Goal: Task Accomplishment & Management: Manage account settings

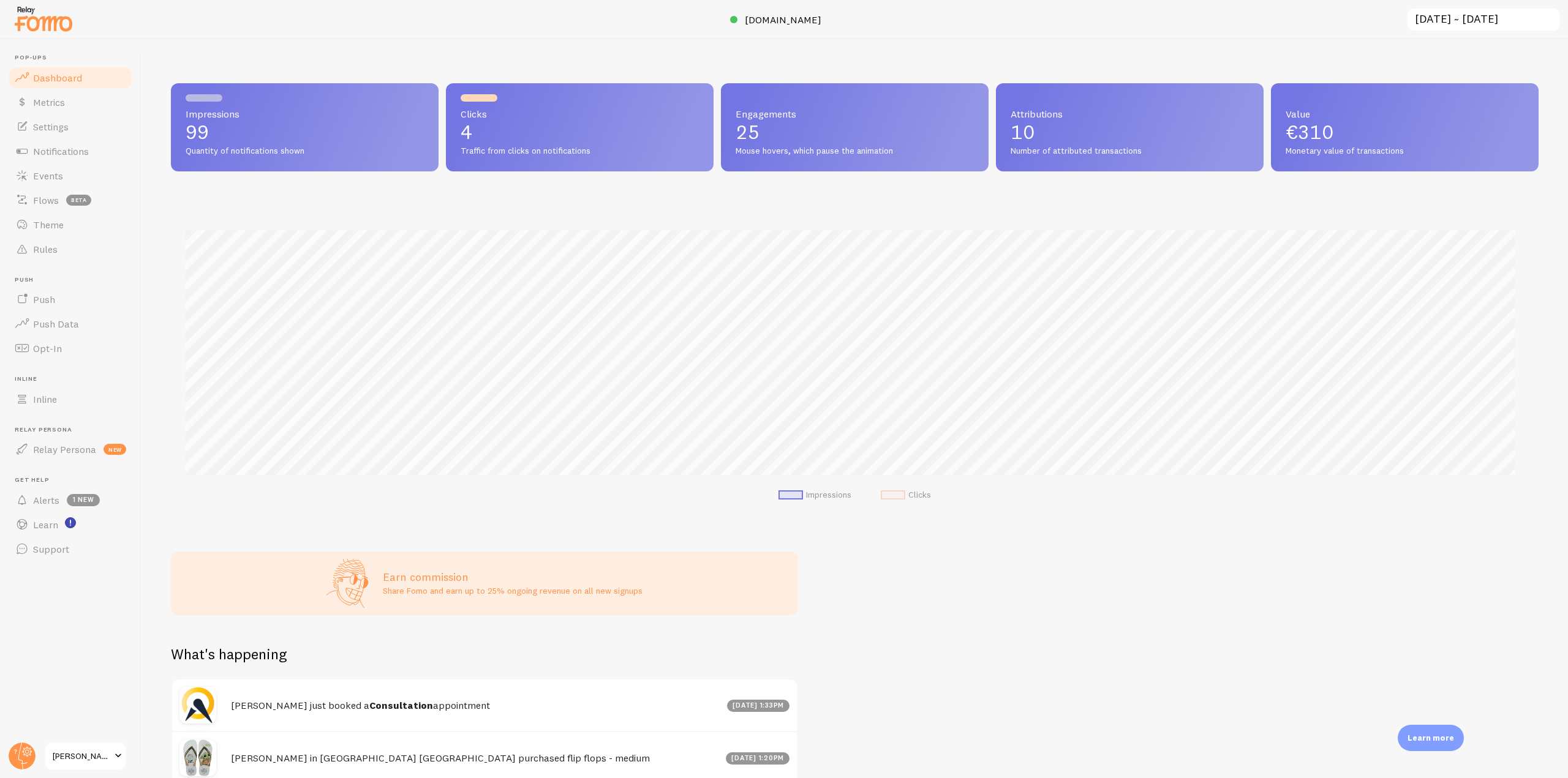
scroll to position [322, 1358]
click at [784, 18] on span "[DOMAIN_NAME]" at bounding box center [783, 19] width 77 height 13
drag, startPoint x: 93, startPoint y: 149, endPoint x: 134, endPoint y: 147, distance: 41.0
click at [93, 149] on link "Notifications" at bounding box center [70, 150] width 126 height 24
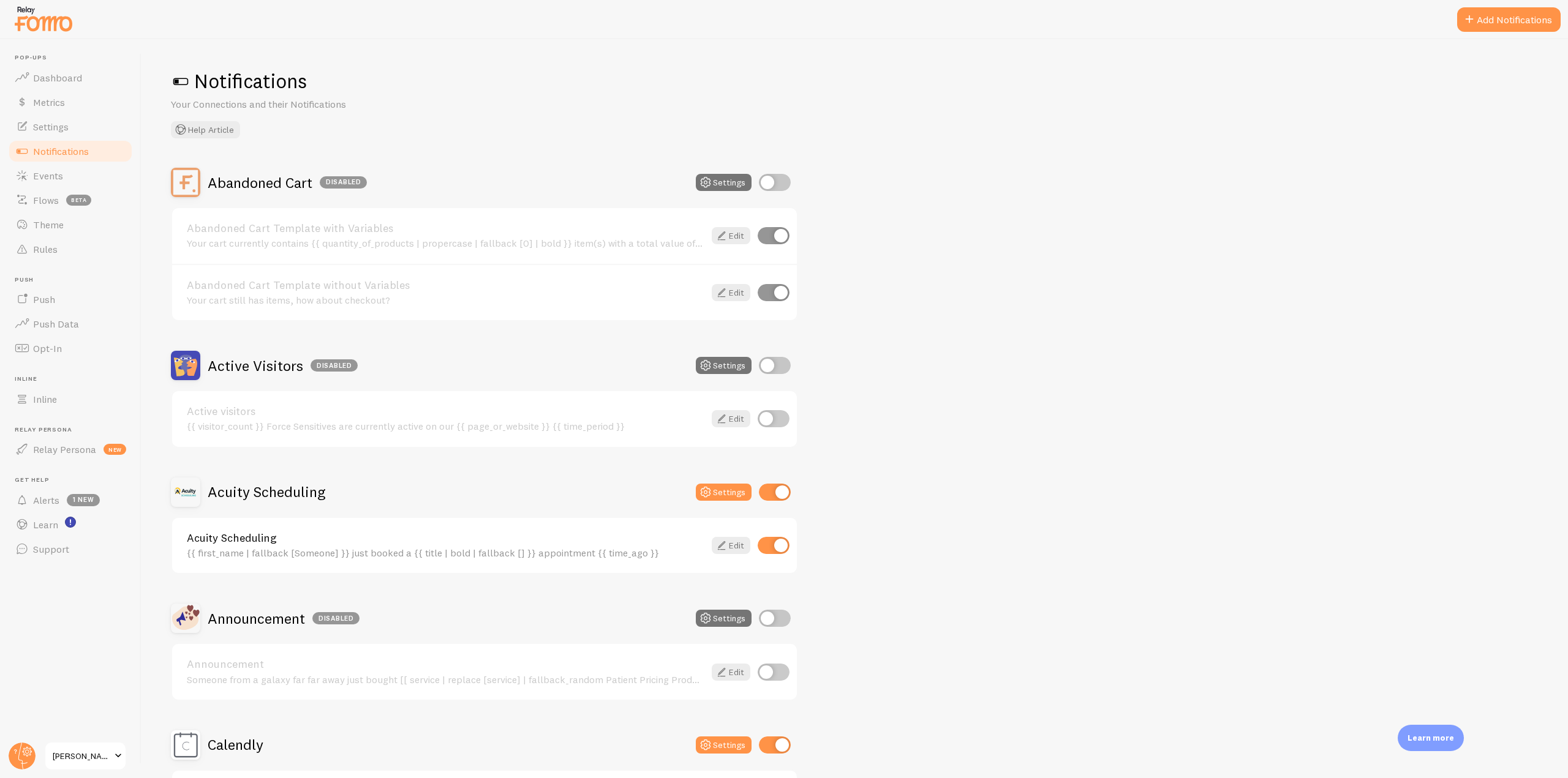
click at [780, 173] on div "Abandoned Cart Disabled Settings" at bounding box center [484, 182] width 627 height 29
click at [781, 171] on div "Abandoned Cart Disabled Settings" at bounding box center [484, 182] width 627 height 29
click at [778, 185] on input "checkbox" at bounding box center [775, 182] width 32 height 18
checkbox input "true"
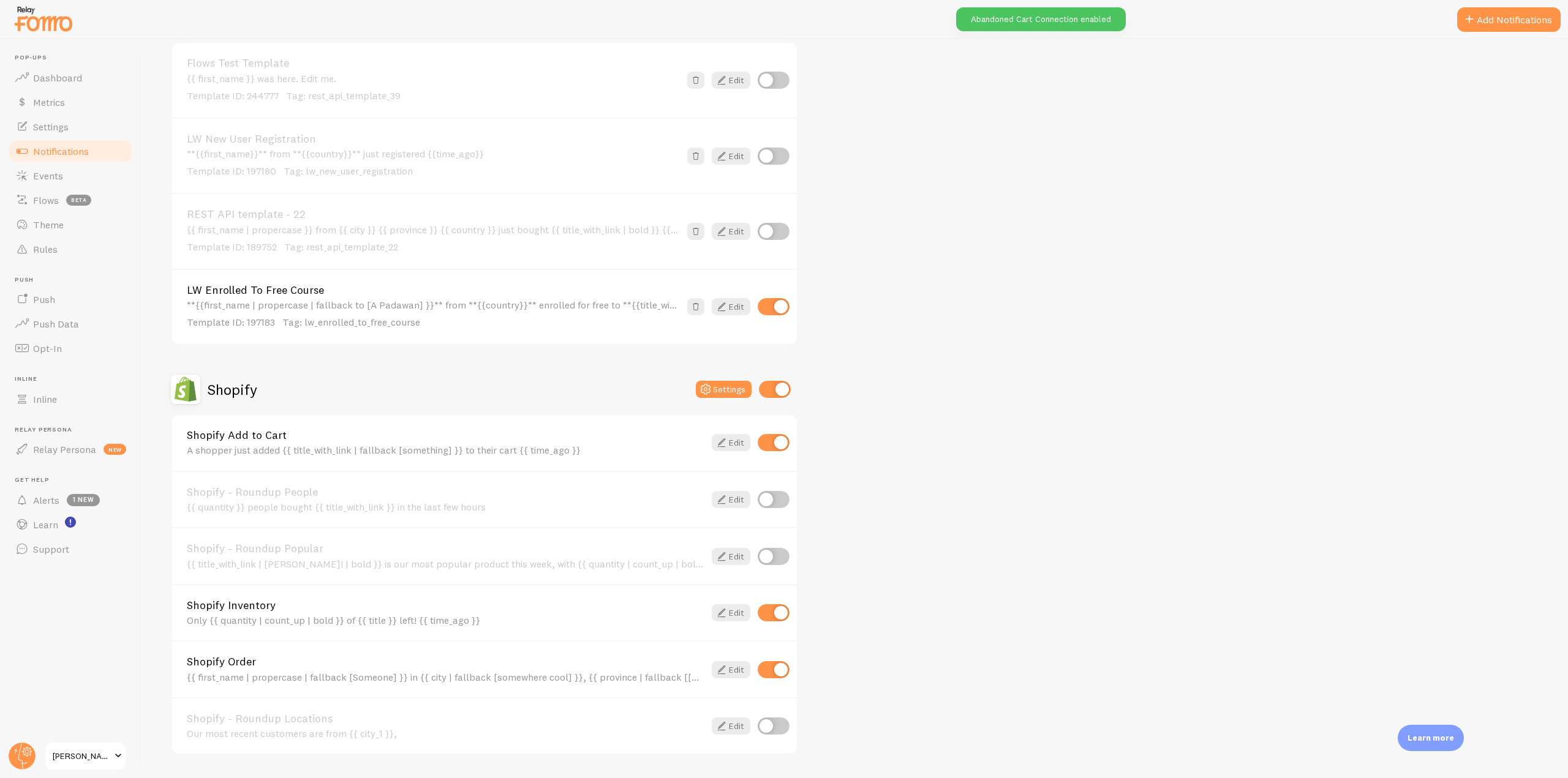
scroll to position [2633, 0]
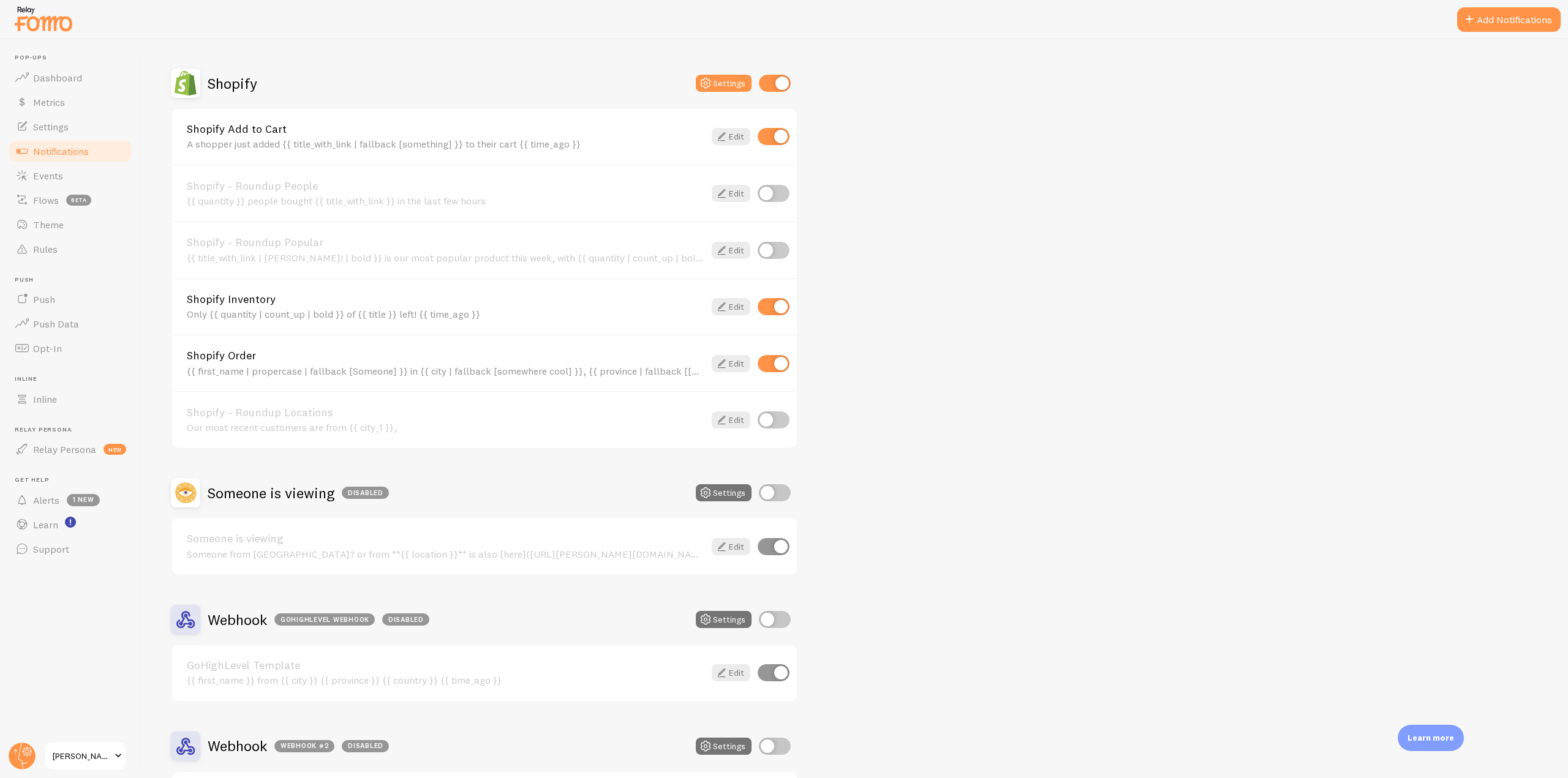
click at [91, 147] on link "Notifications" at bounding box center [70, 150] width 126 height 24
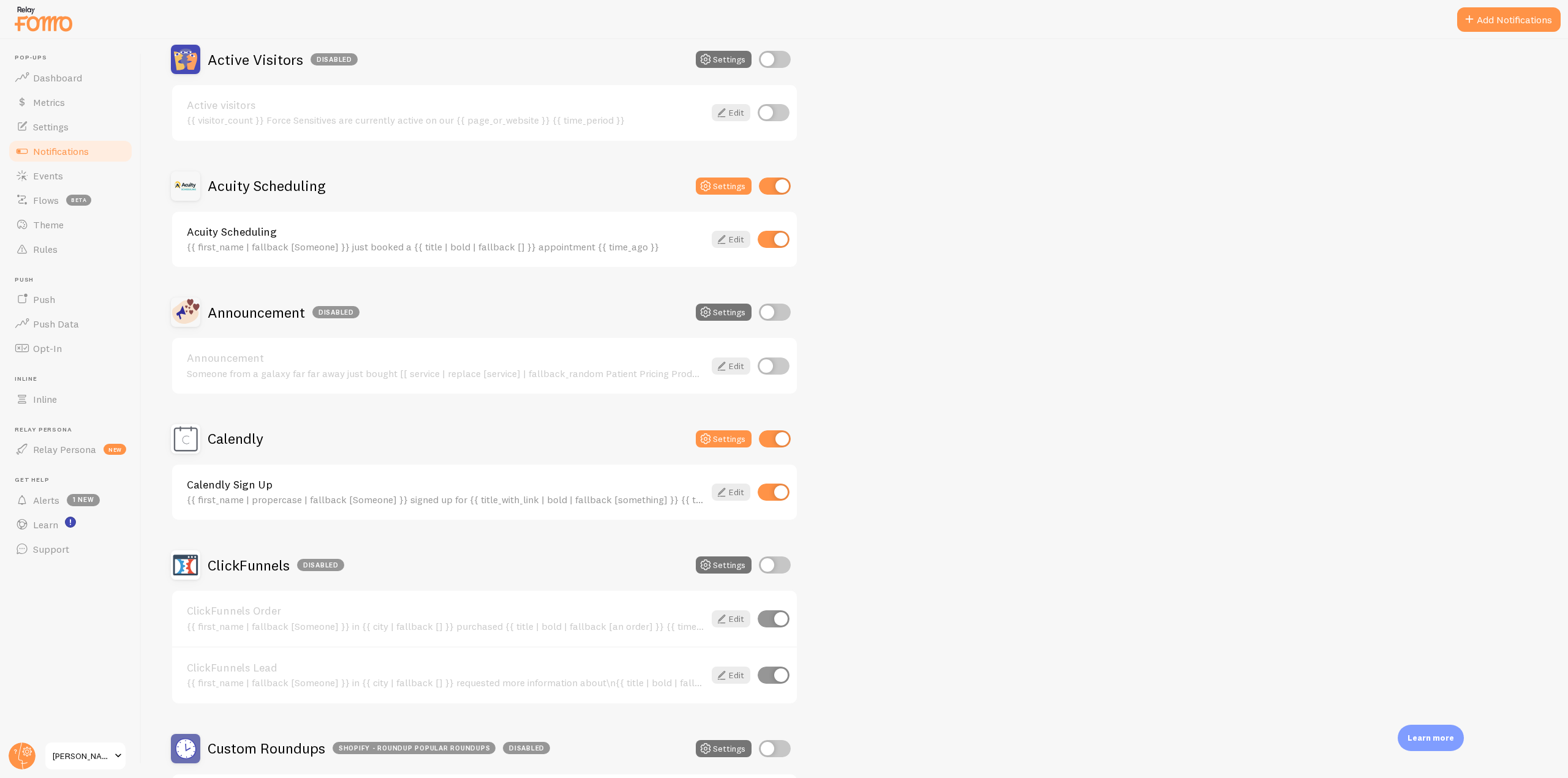
scroll to position [0, 0]
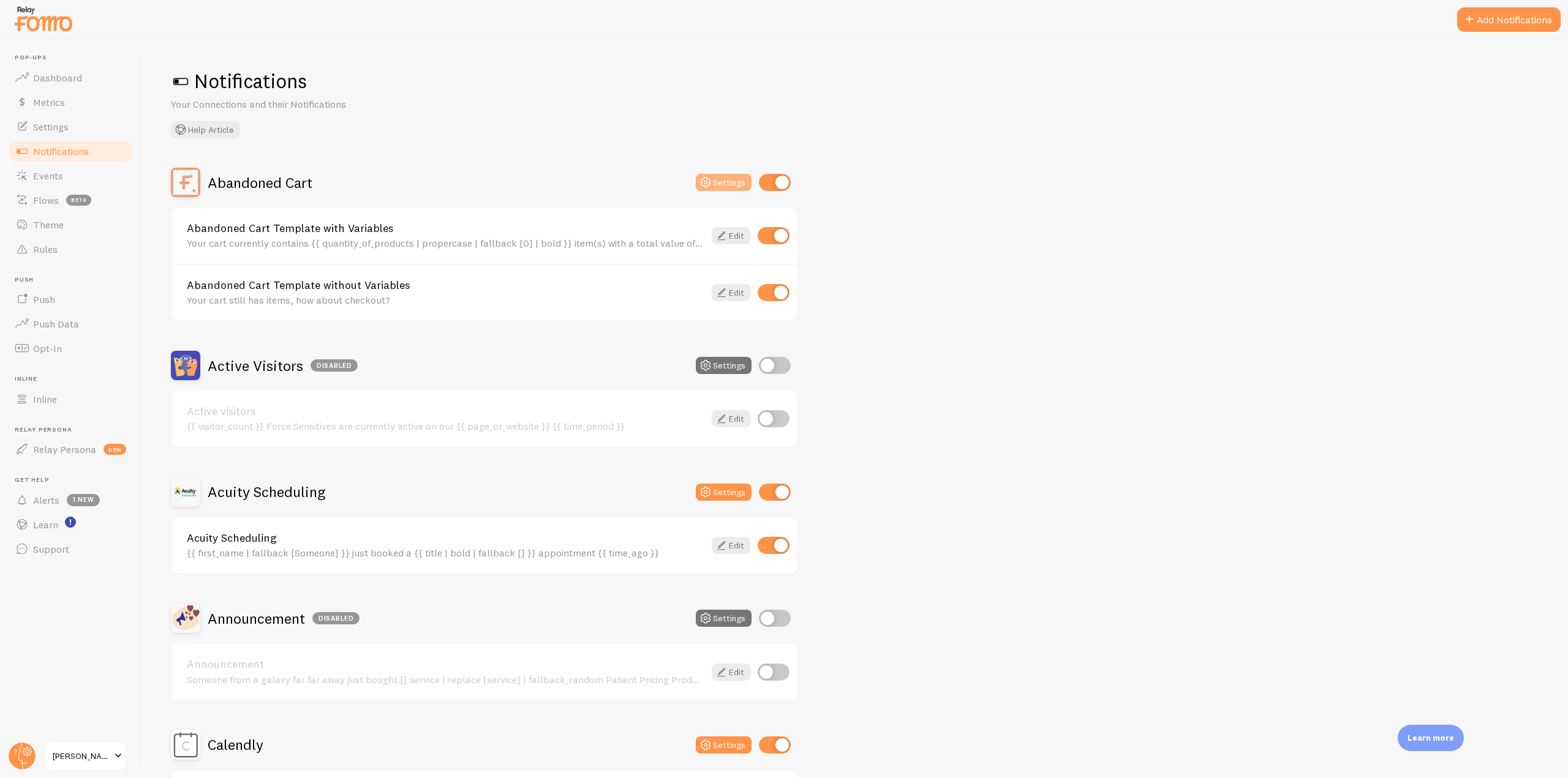
click at [733, 183] on button "Settings" at bounding box center [723, 182] width 56 height 18
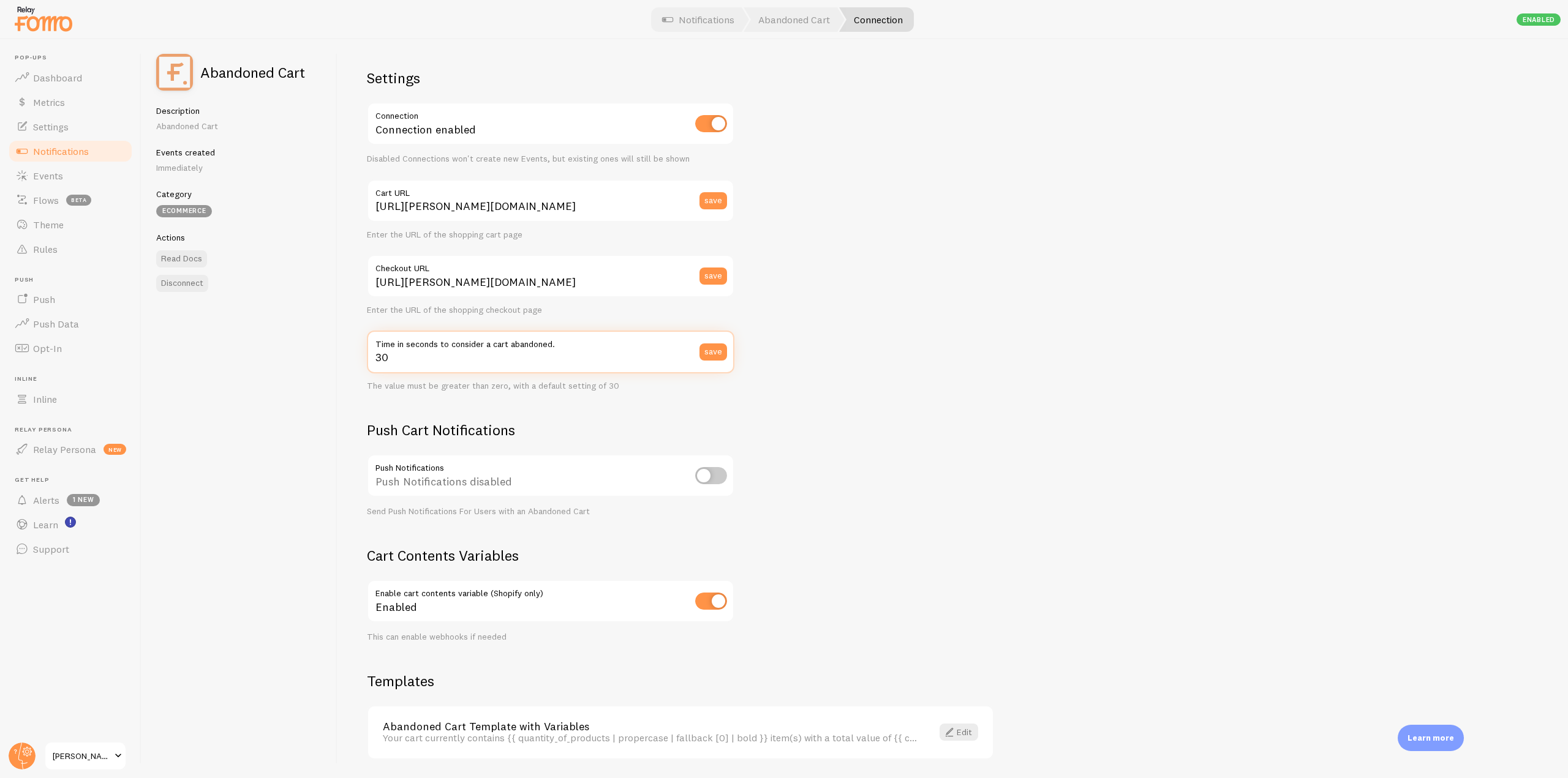
drag, startPoint x: 398, startPoint y: 363, endPoint x: 369, endPoint y: 363, distance: 29.0
click at [369, 363] on input "30" at bounding box center [551, 352] width 368 height 43
type input "10"
click at [713, 354] on button "save" at bounding box center [713, 352] width 28 height 18
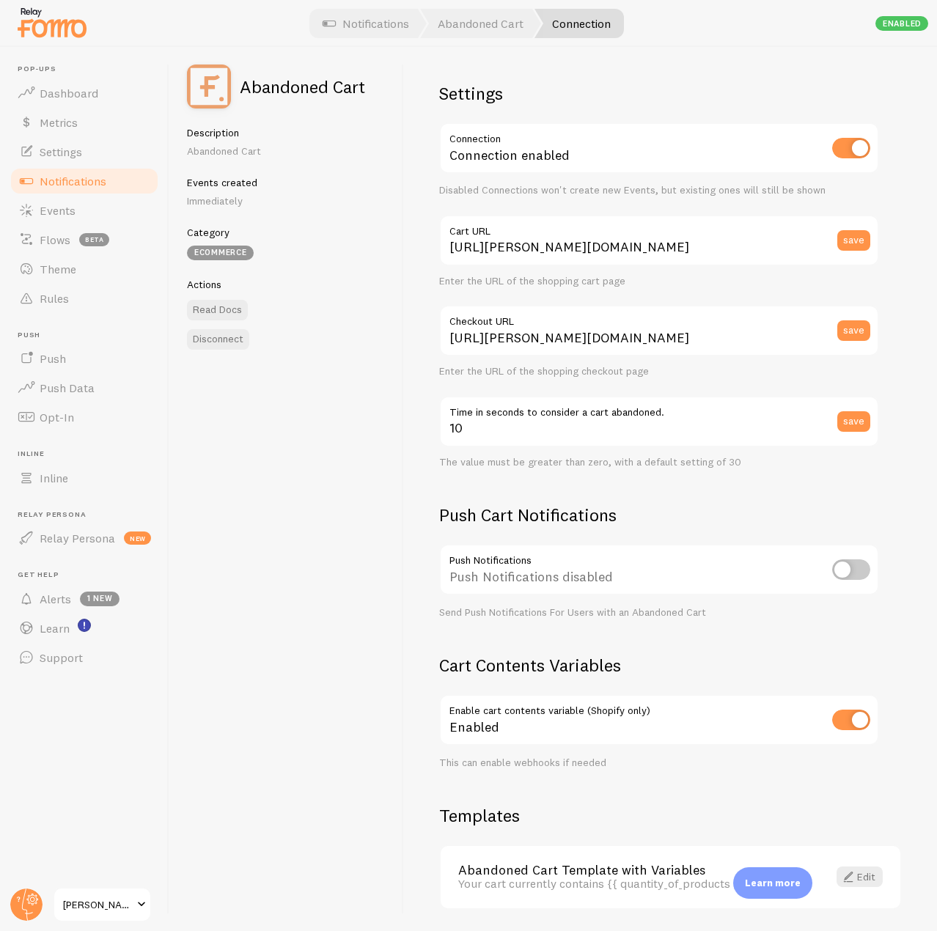
scroll to position [49, 0]
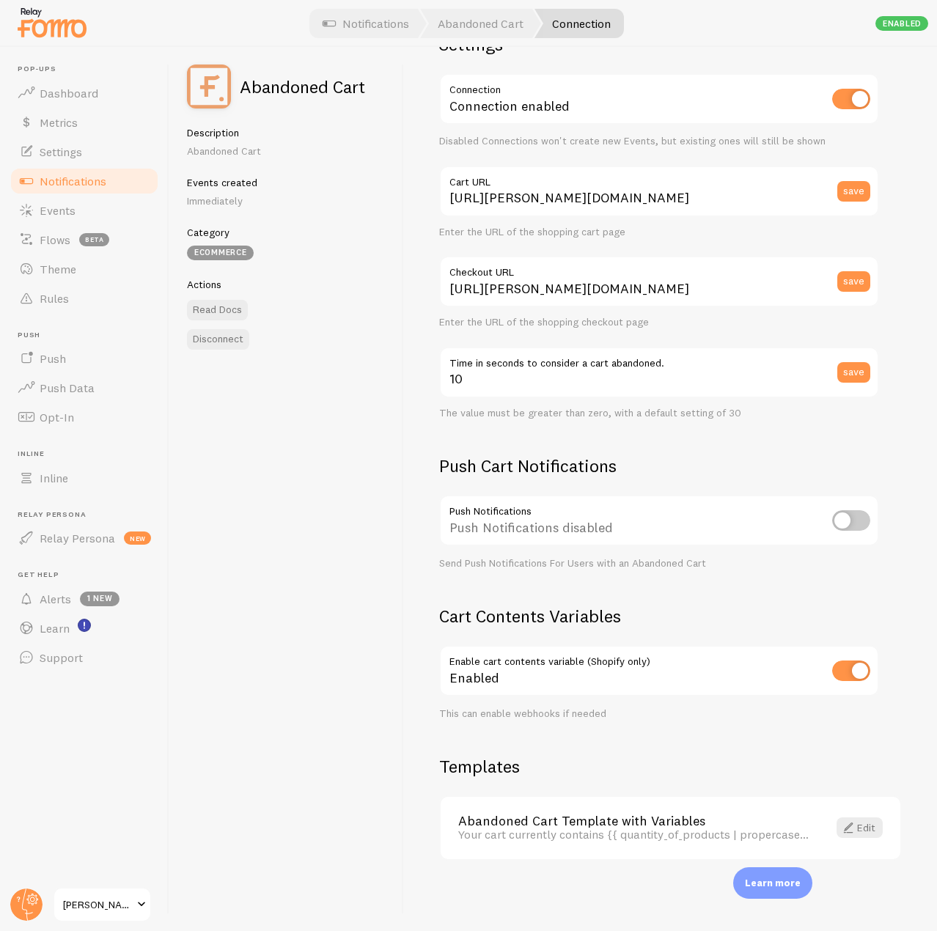
click at [108, 185] on link "Notifications" at bounding box center [84, 180] width 151 height 29
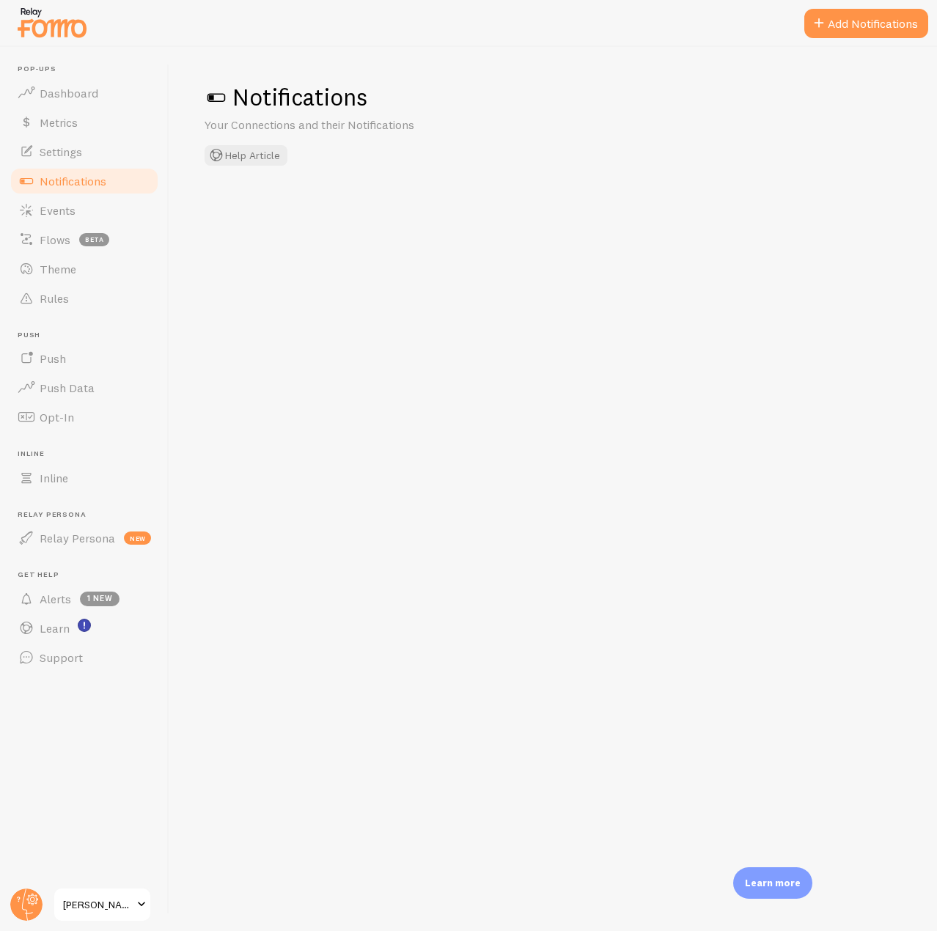
checkbox input "true"
checkbox input "false"
checkbox input "true"
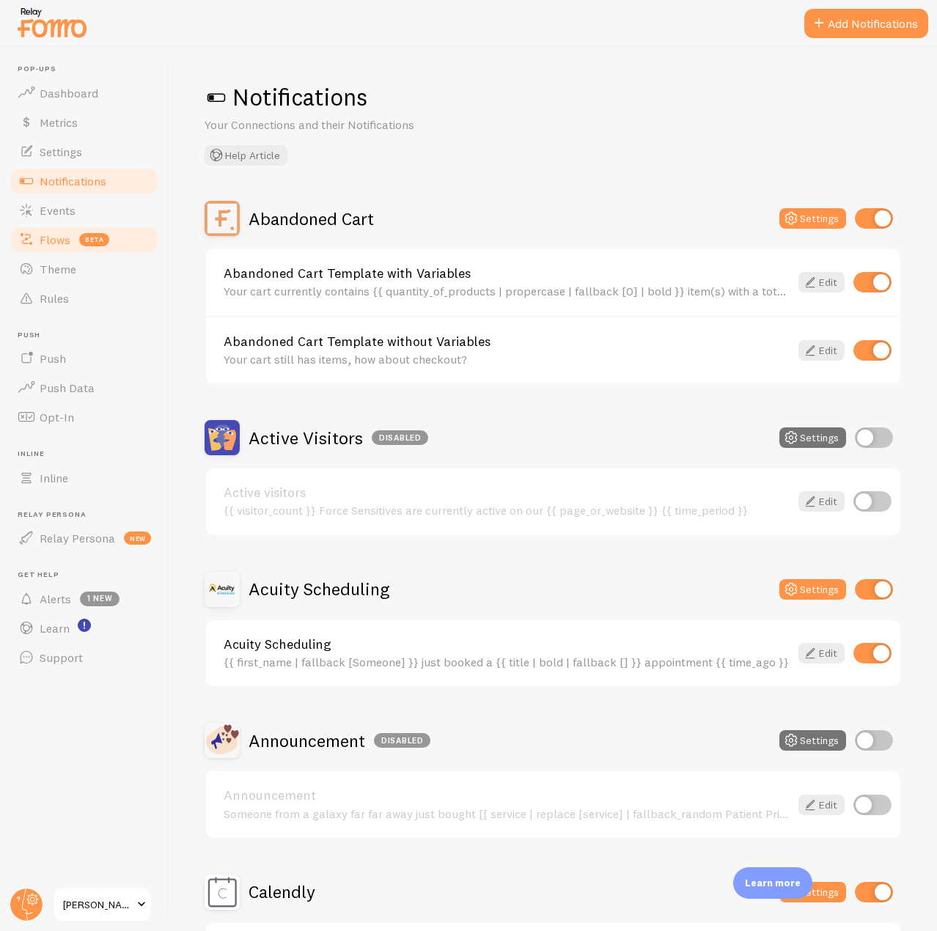
click at [81, 240] on span "beta" at bounding box center [94, 239] width 30 height 13
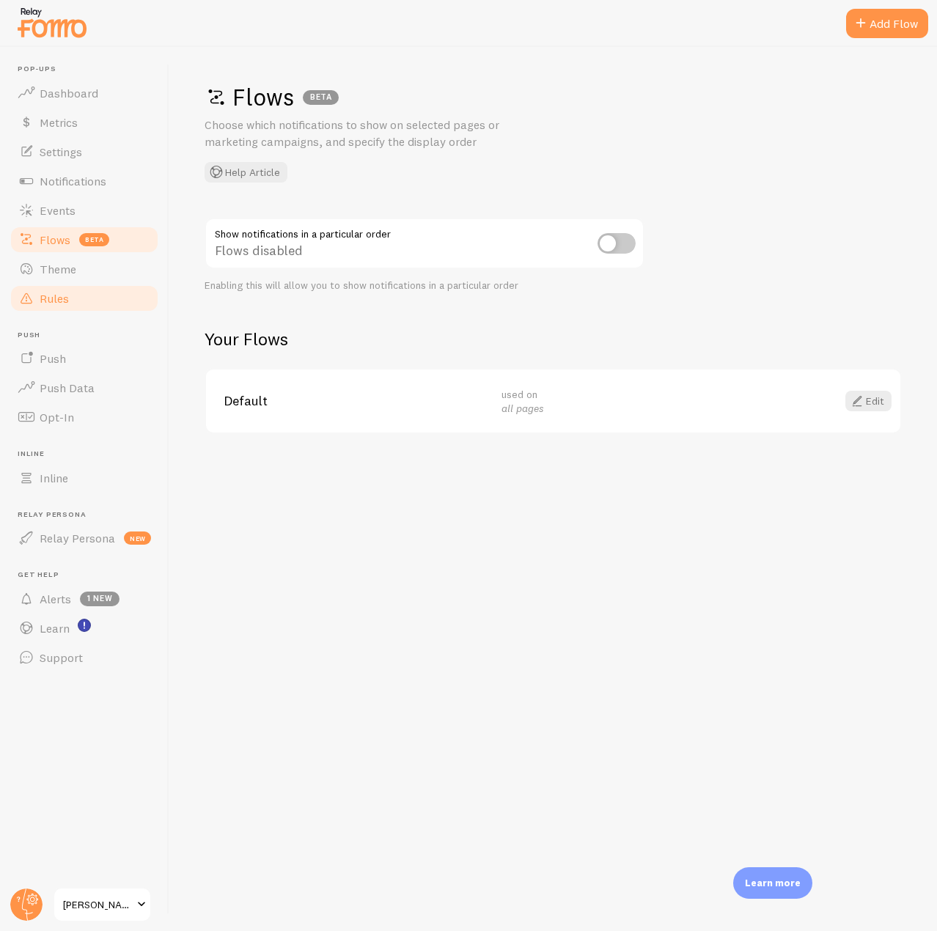
click at [73, 306] on link "Rules" at bounding box center [84, 298] width 151 height 29
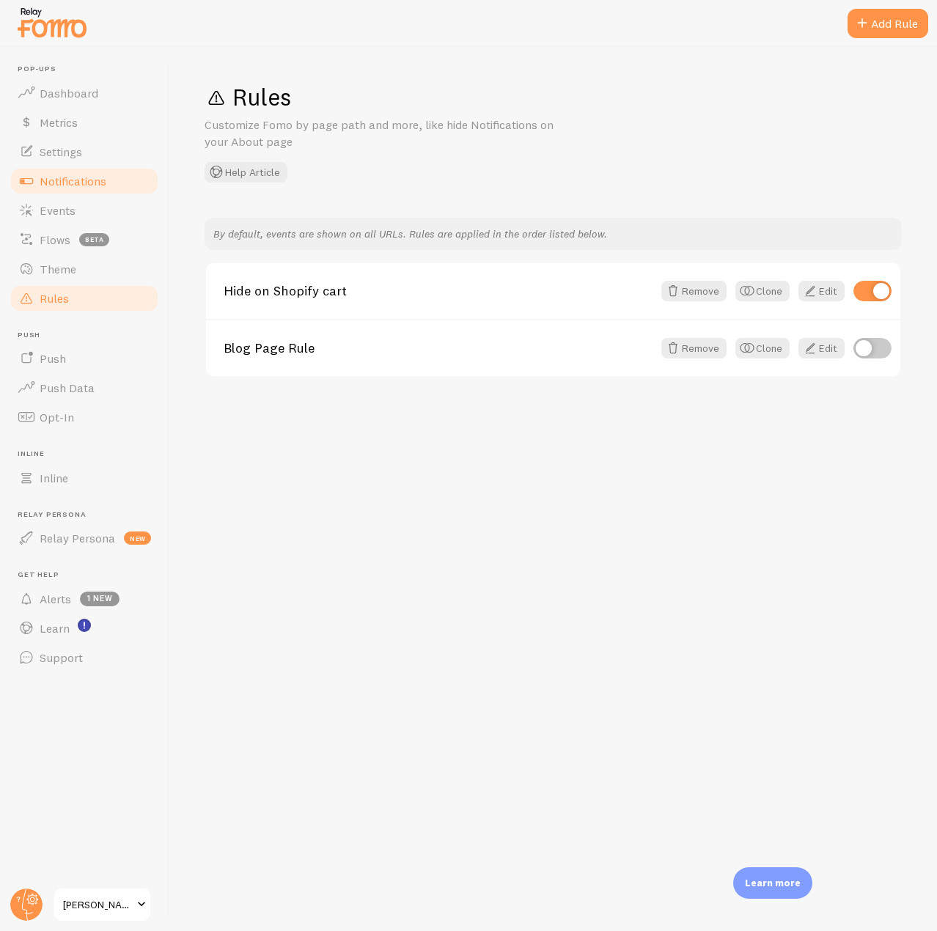
click at [78, 181] on span "Notifications" at bounding box center [73, 181] width 67 height 15
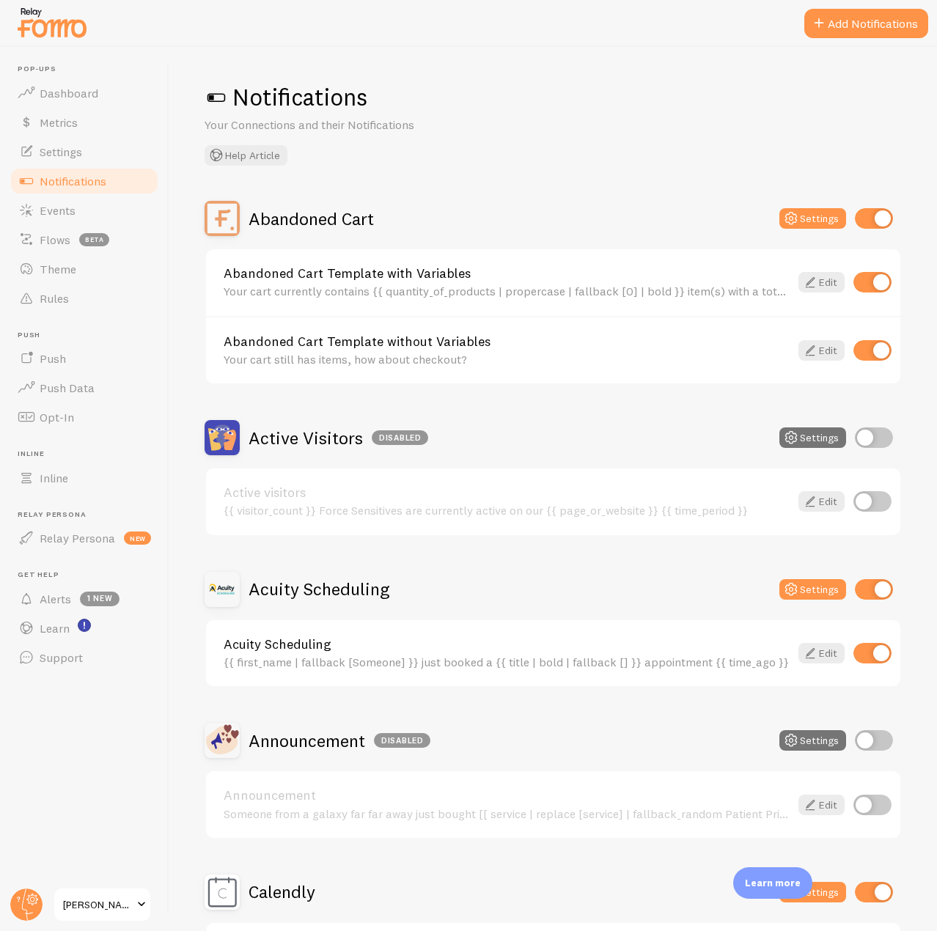
click at [799, 193] on div "Notifications Your Connections and their Notifications Help Article Abandoned C…" at bounding box center [552, 489] width 767 height 884
click at [794, 214] on button "Settings" at bounding box center [812, 218] width 67 height 21
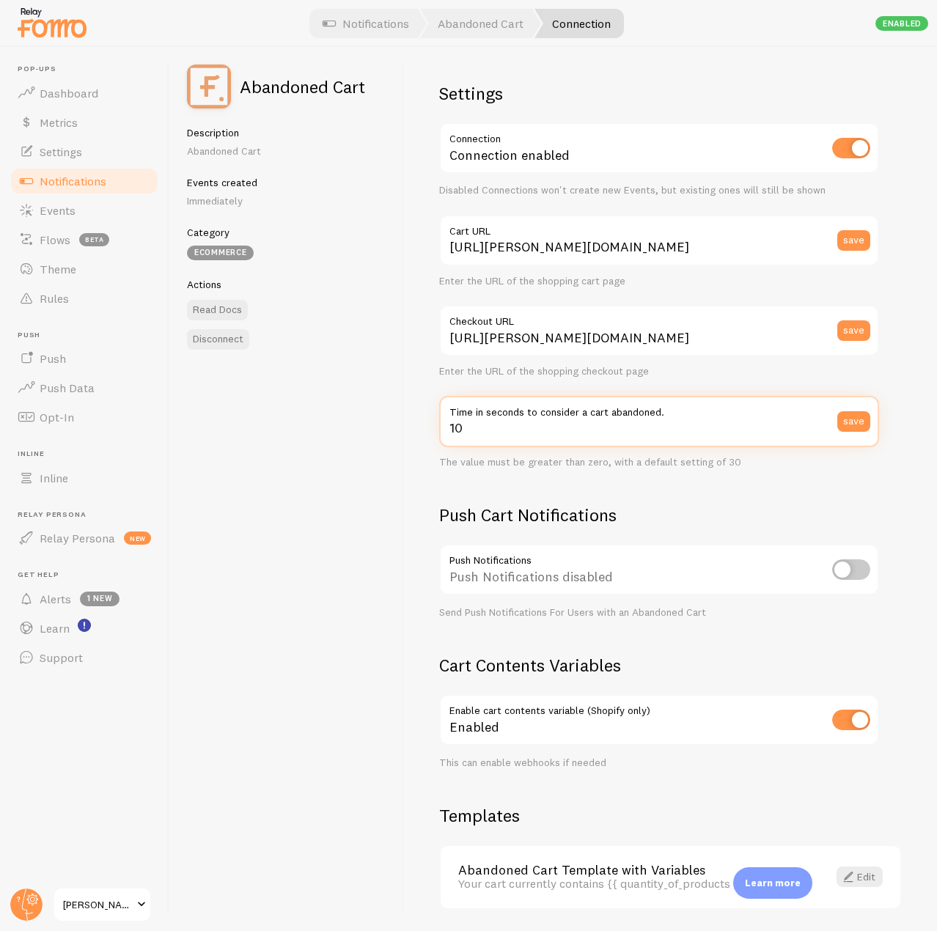
drag, startPoint x: 478, startPoint y: 440, endPoint x: 399, endPoint y: 440, distance: 78.4
click at [399, 440] on div "Abandoned Cart Description Abandoned Cart Events created Immediately Category e…" at bounding box center [552, 489] width 767 height 884
type input "5"
click at [858, 420] on button "save" at bounding box center [853, 421] width 33 height 21
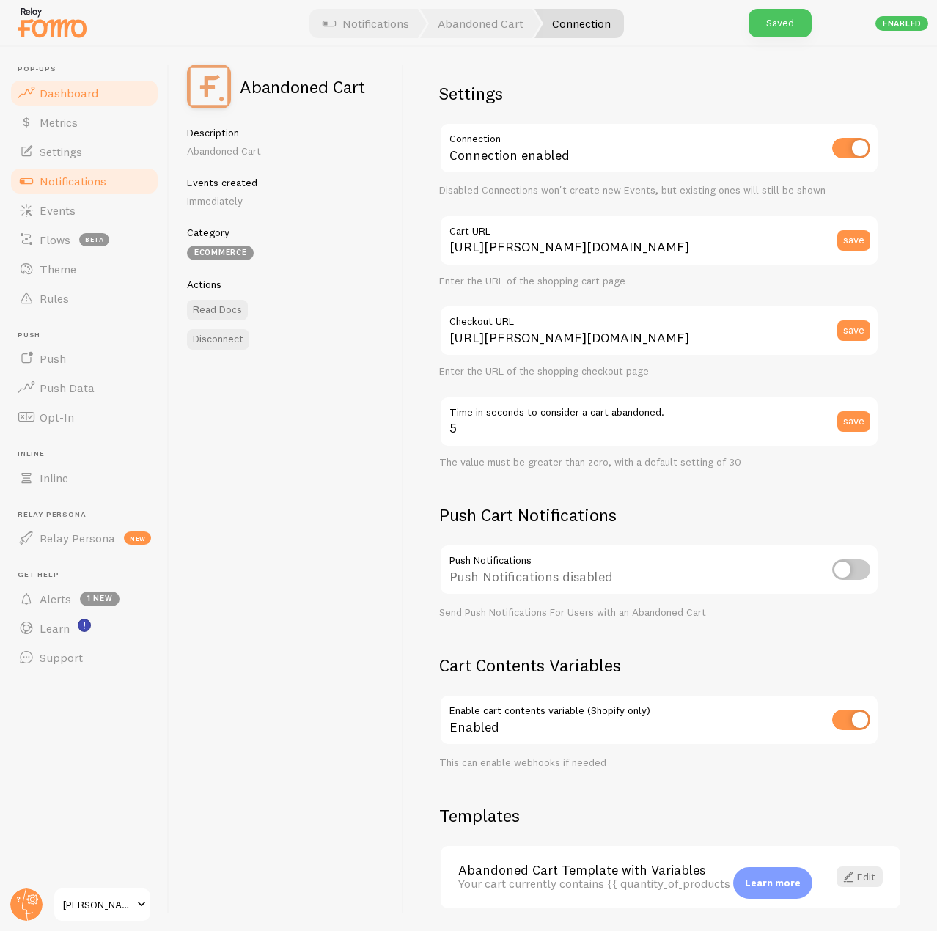
click at [101, 91] on link "Dashboard" at bounding box center [84, 92] width 151 height 29
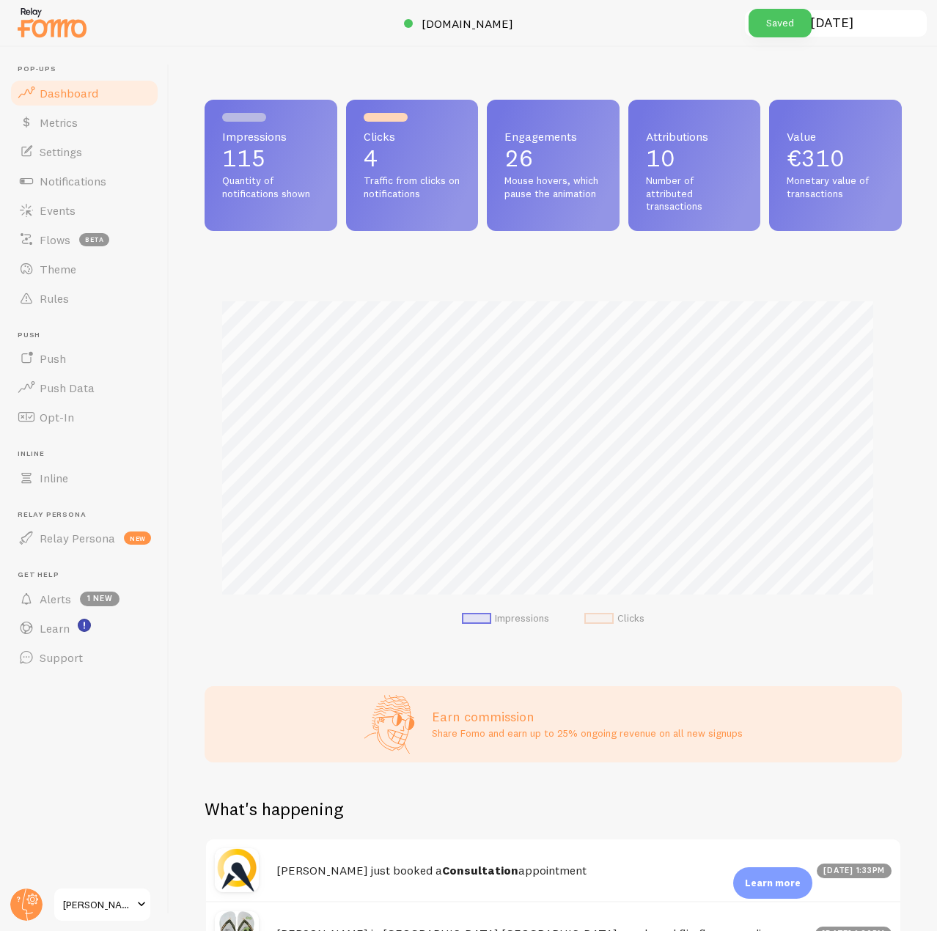
scroll to position [385, 686]
